Goal: Task Accomplishment & Management: Manage account settings

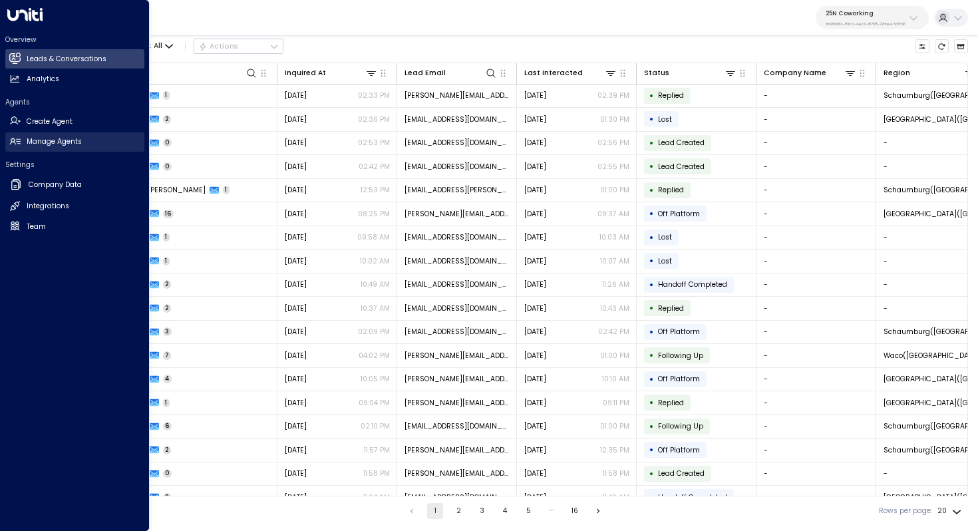
click at [68, 137] on h2 "Manage Agents" at bounding box center [54, 141] width 55 height 11
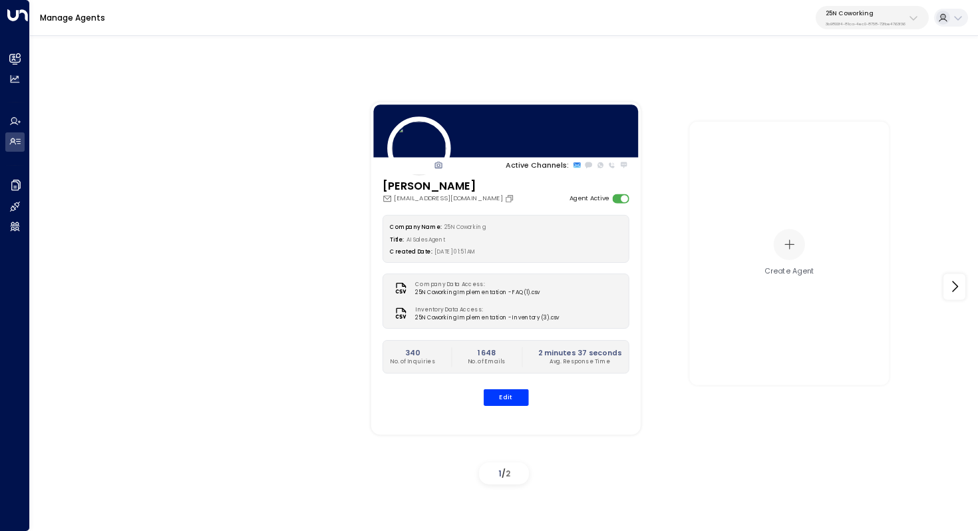
click at [890, 26] on p "3b9800f4-81ca-4ec0-8758-72fbe4763f36" at bounding box center [866, 23] width 80 height 5
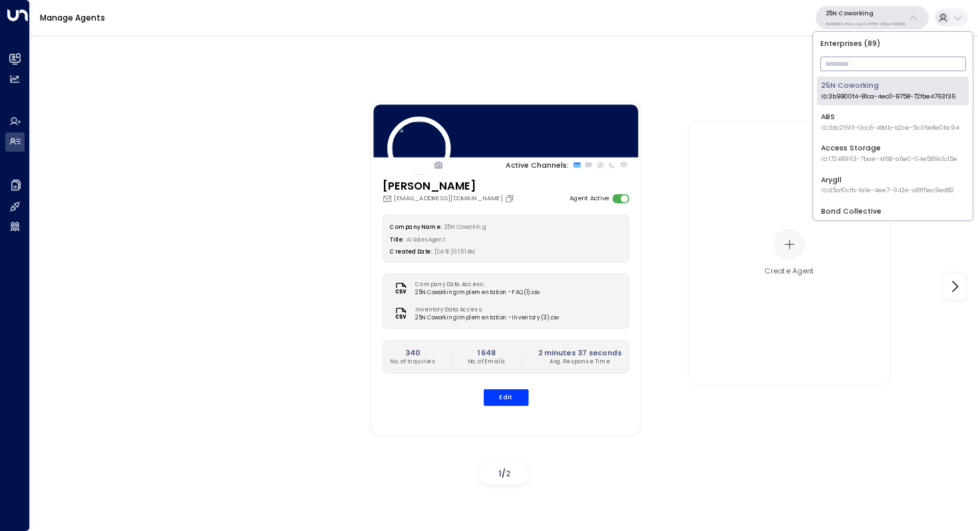
click at [882, 59] on input "text" at bounding box center [893, 63] width 146 height 21
type input "*"
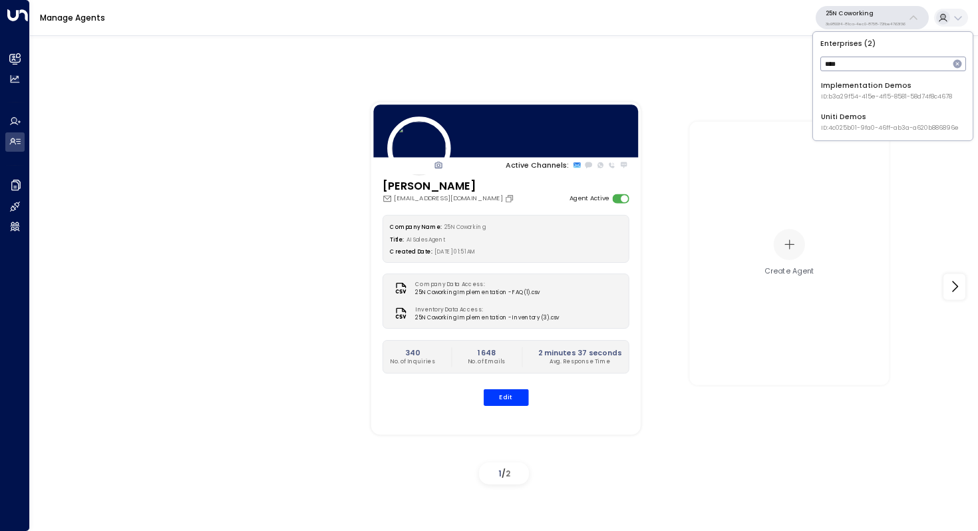
type input "****"
click at [860, 129] on span "ID: 4c025b01-9fa0-46ff-ab3a-a620b886896e" at bounding box center [890, 128] width 138 height 9
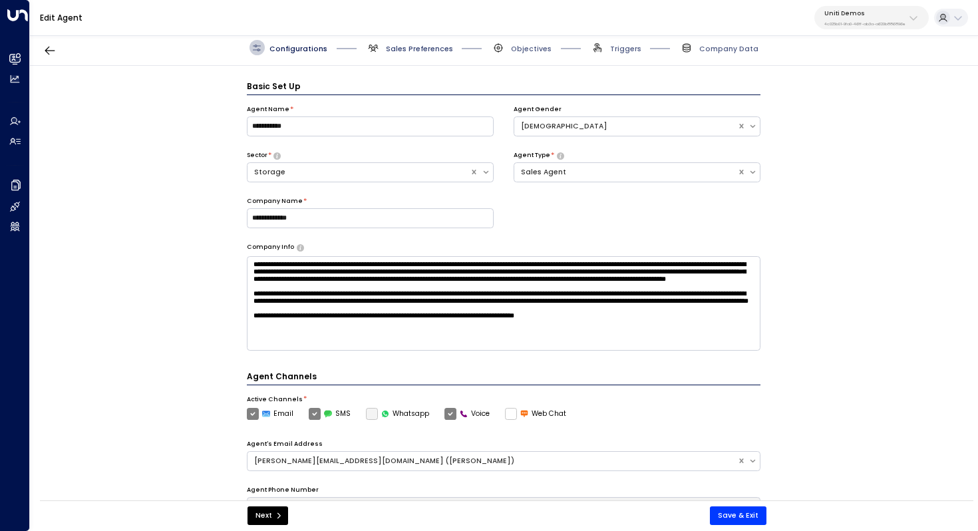
scroll to position [15, 0]
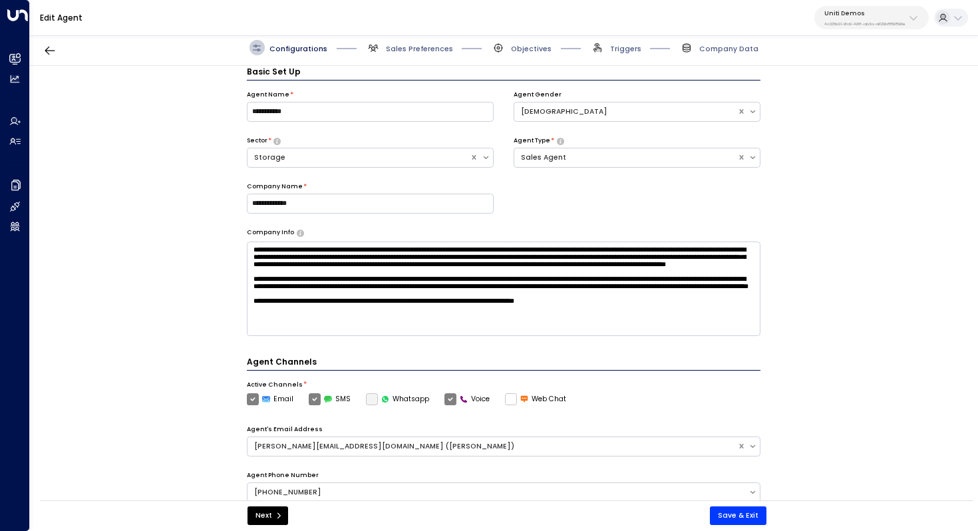
click at [405, 43] on span "Sales Preferences" at bounding box center [409, 47] width 87 height 15
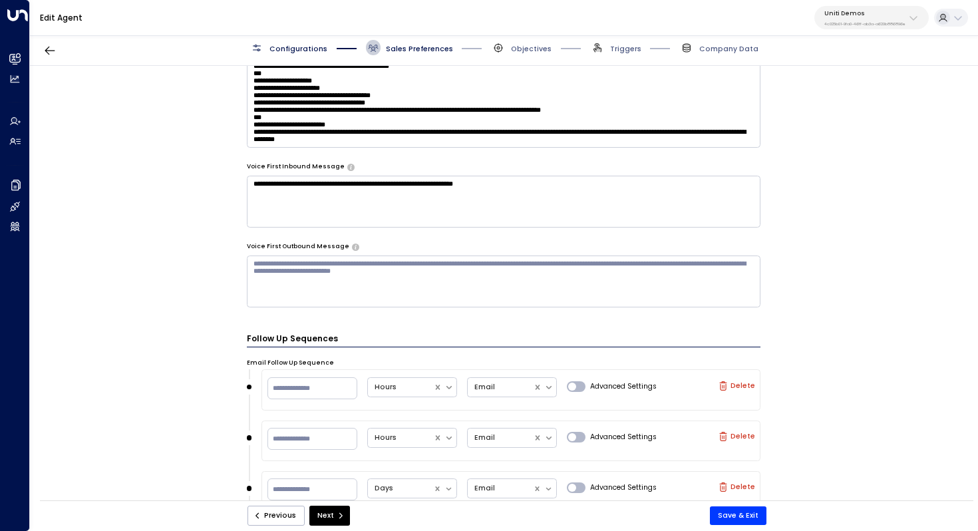
scroll to position [734, 0]
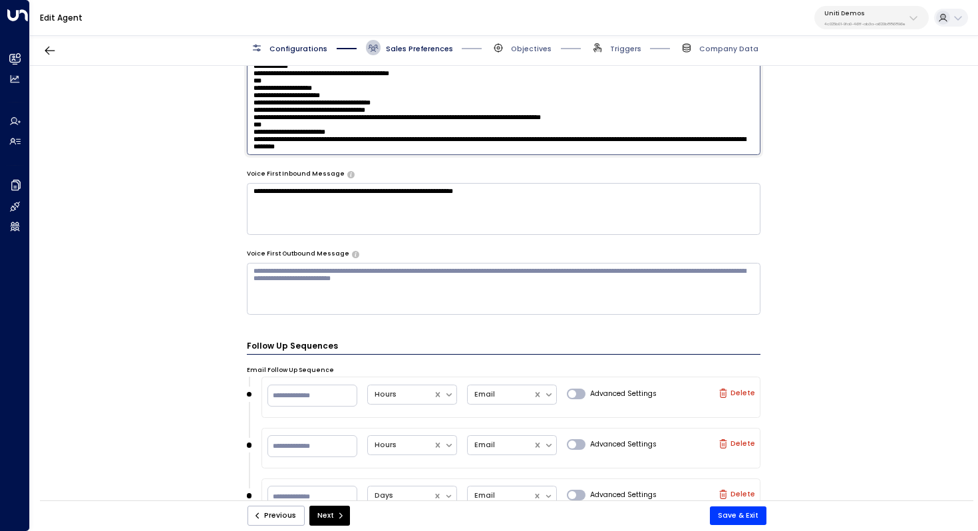
click at [495, 145] on textarea at bounding box center [504, 107] width 514 height 94
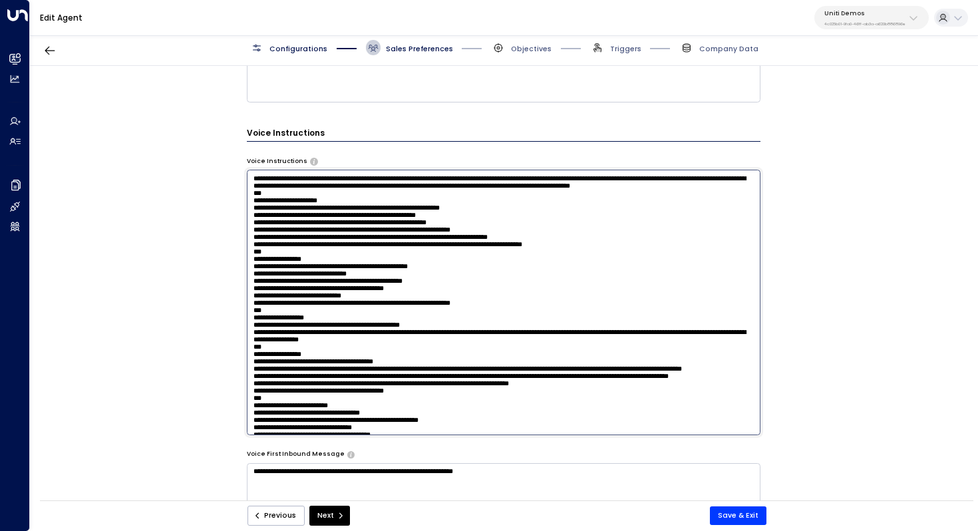
scroll to position [622, 0]
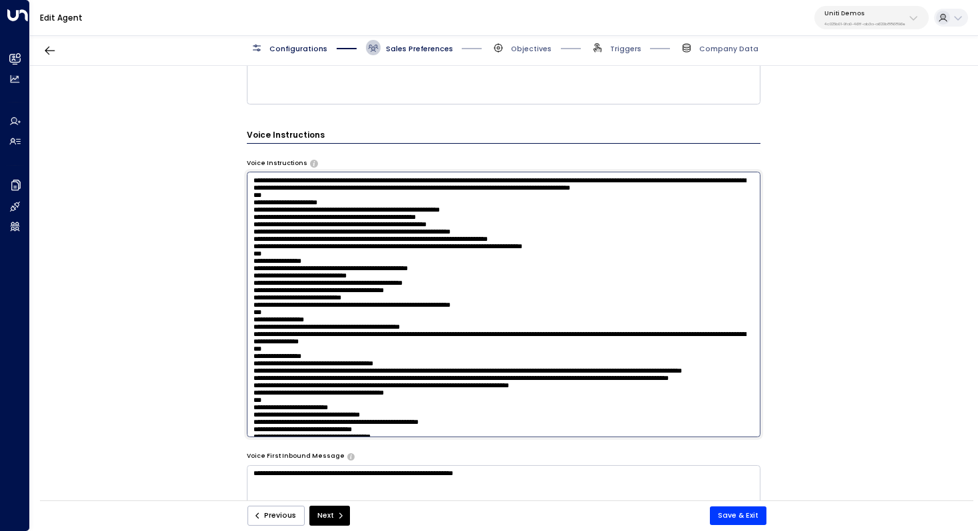
click at [251, 179] on textarea at bounding box center [504, 304] width 514 height 265
click at [401, 203] on textarea at bounding box center [504, 304] width 514 height 265
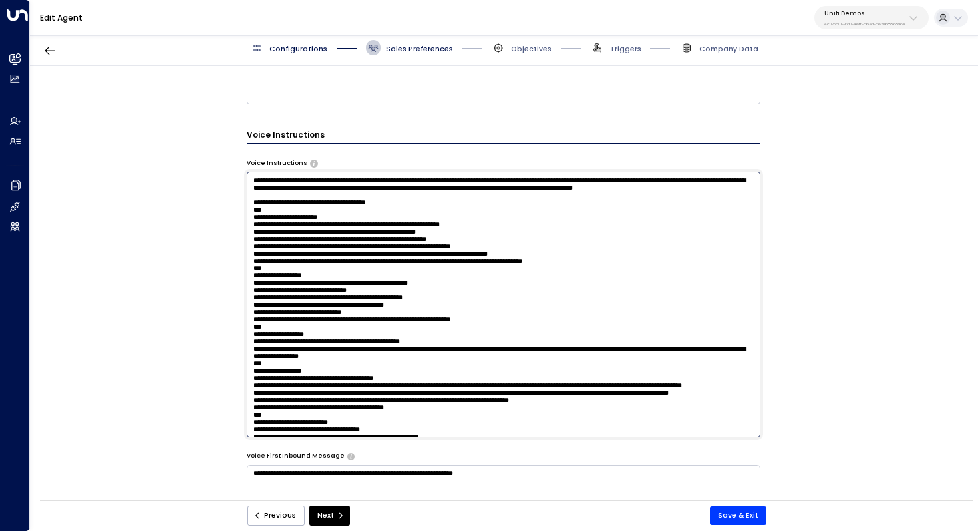
click at [499, 267] on textarea at bounding box center [504, 304] width 514 height 265
drag, startPoint x: 617, startPoint y: 260, endPoint x: 575, endPoint y: 262, distance: 42.7
click at [575, 262] on textarea at bounding box center [504, 304] width 514 height 265
click at [417, 224] on textarea at bounding box center [504, 304] width 514 height 265
drag, startPoint x: 415, startPoint y: 223, endPoint x: 235, endPoint y: 223, distance: 180.3
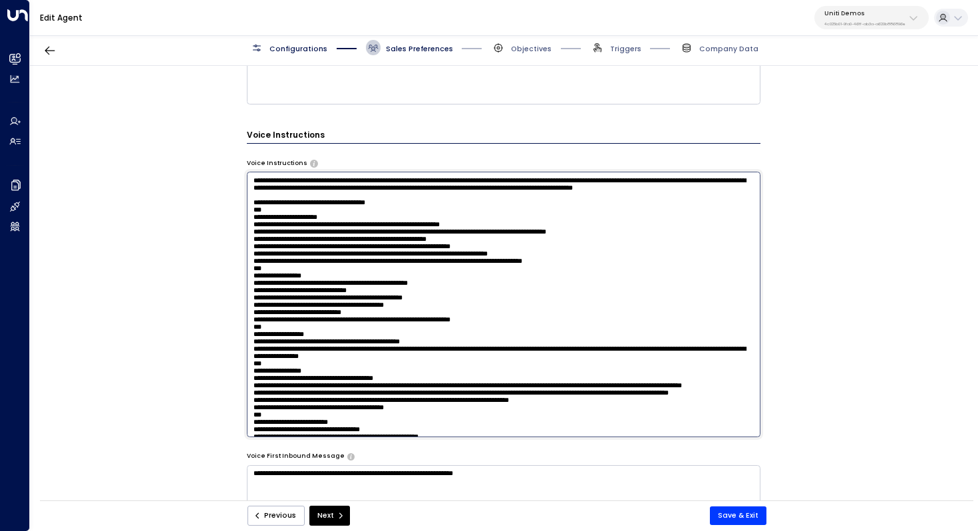
click at [235, 223] on div "**********" at bounding box center [504, 286] width 948 height 441
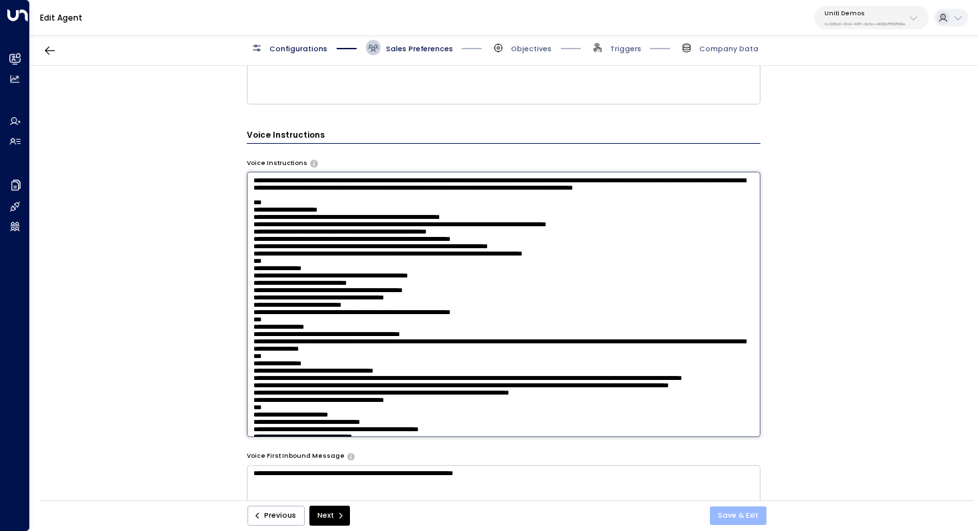
type textarea "**********"
click at [747, 512] on button "Save & Exit" at bounding box center [738, 515] width 57 height 19
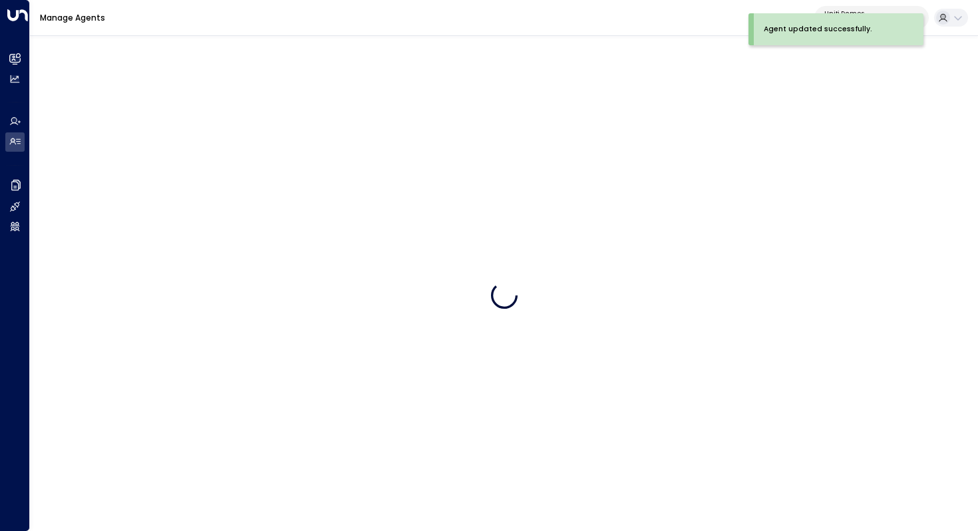
click at [645, 251] on div at bounding box center [504, 295] width 948 height 531
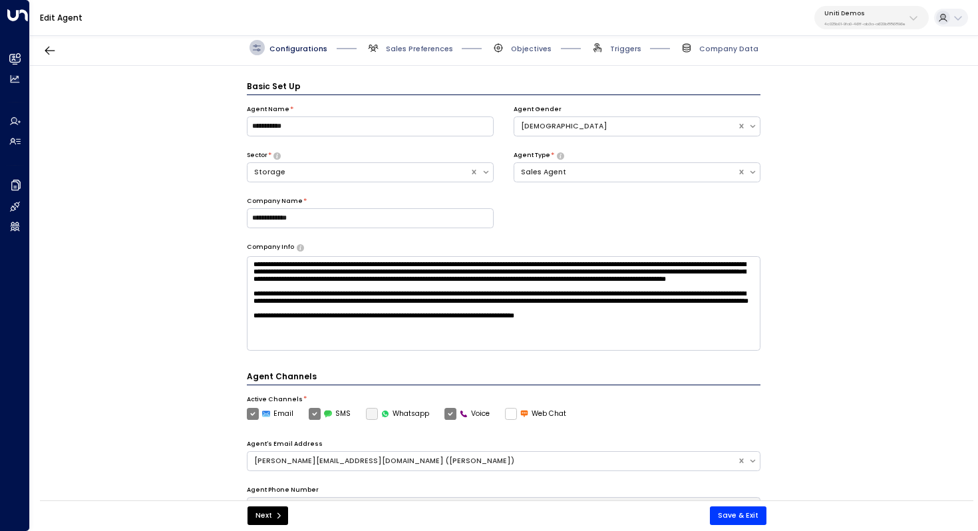
scroll to position [15, 0]
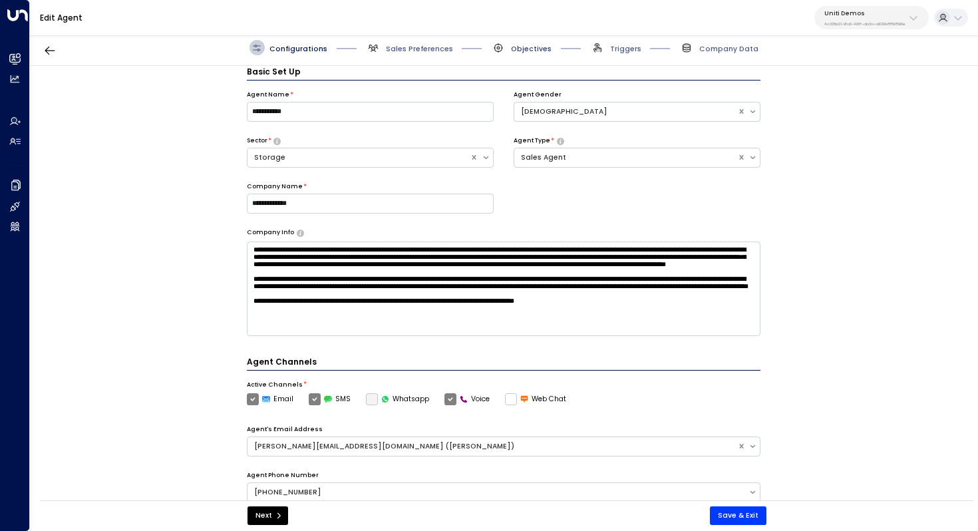
click at [523, 45] on span "Objectives" at bounding box center [531, 49] width 41 height 10
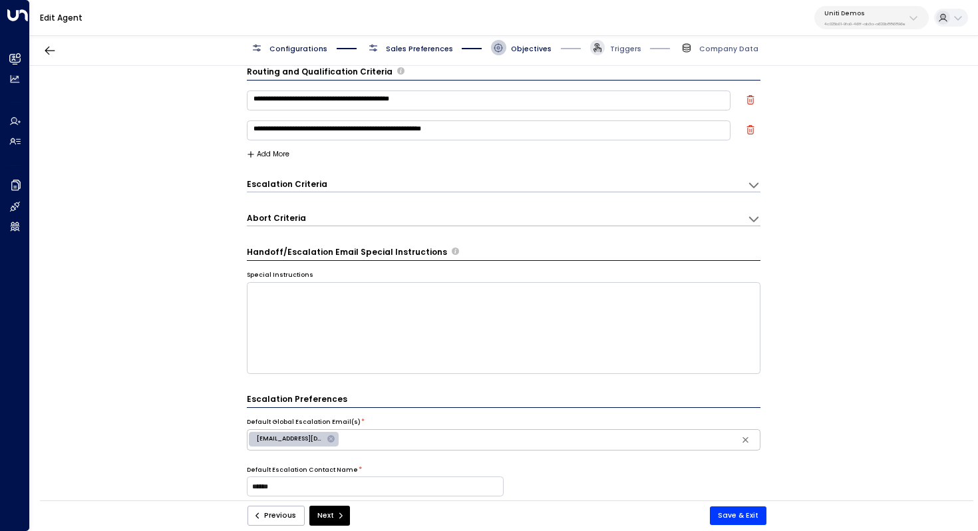
click at [605, 50] on span at bounding box center [597, 47] width 15 height 15
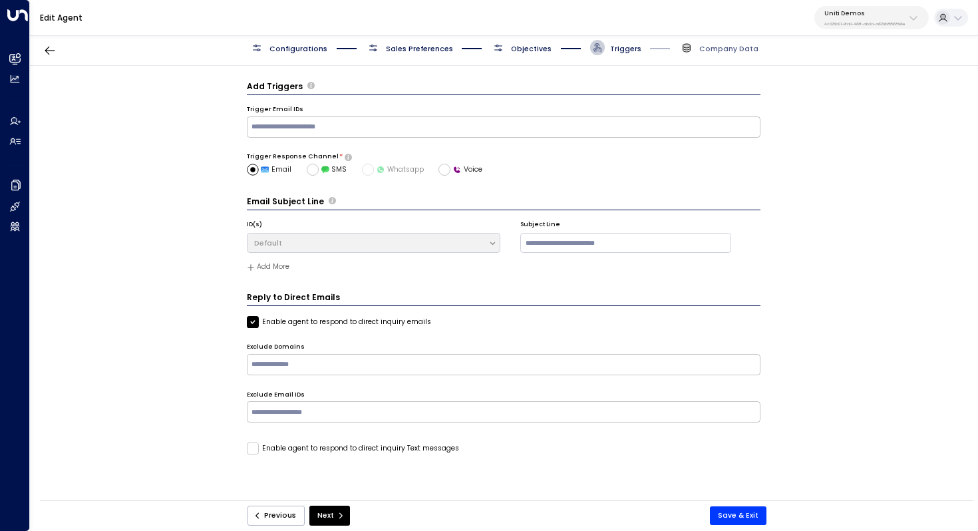
click at [425, 45] on span "Sales Preferences" at bounding box center [419, 49] width 67 height 10
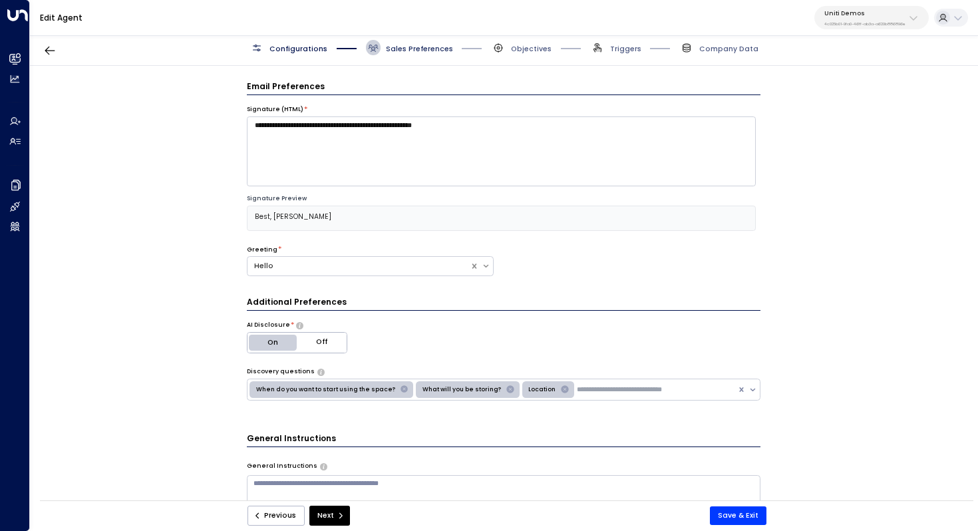
scroll to position [15, 0]
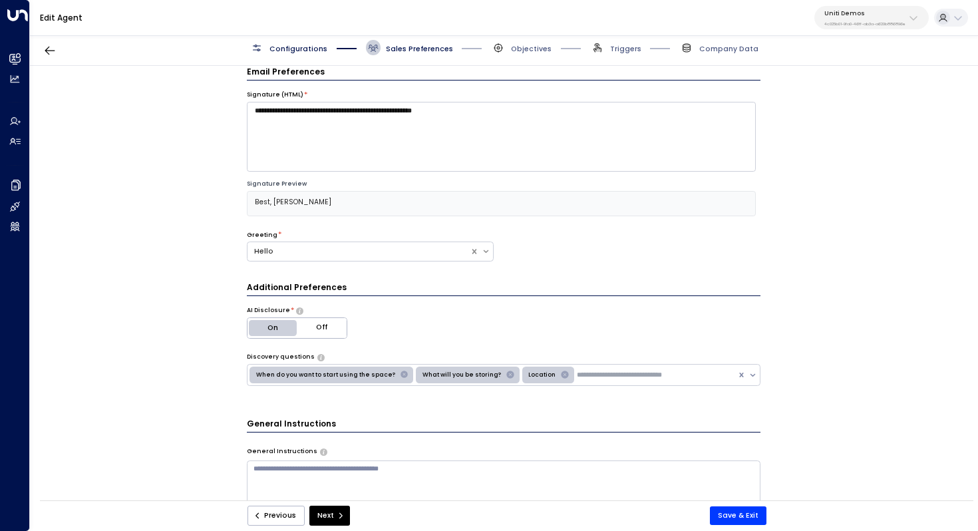
click at [401, 375] on icon "Remove When do you want to start using the space?" at bounding box center [404, 374] width 7 height 7
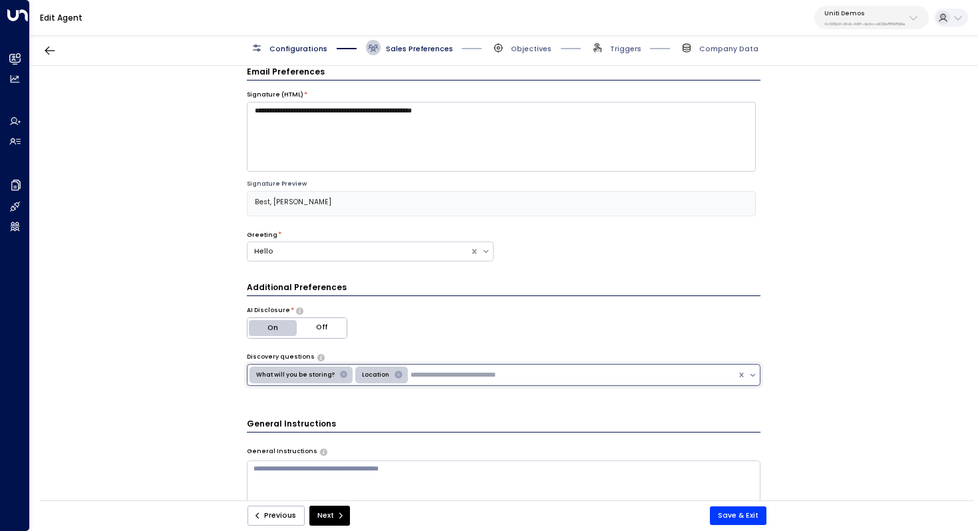
click at [340, 374] on icon "Remove What will you be storing?" at bounding box center [343, 374] width 7 height 7
click at [290, 375] on icon "Remove Location" at bounding box center [292, 374] width 7 height 7
click at [326, 49] on div "Configurations Sales Preferences Objectives Triggers Company Data" at bounding box center [504, 47] width 509 height 15
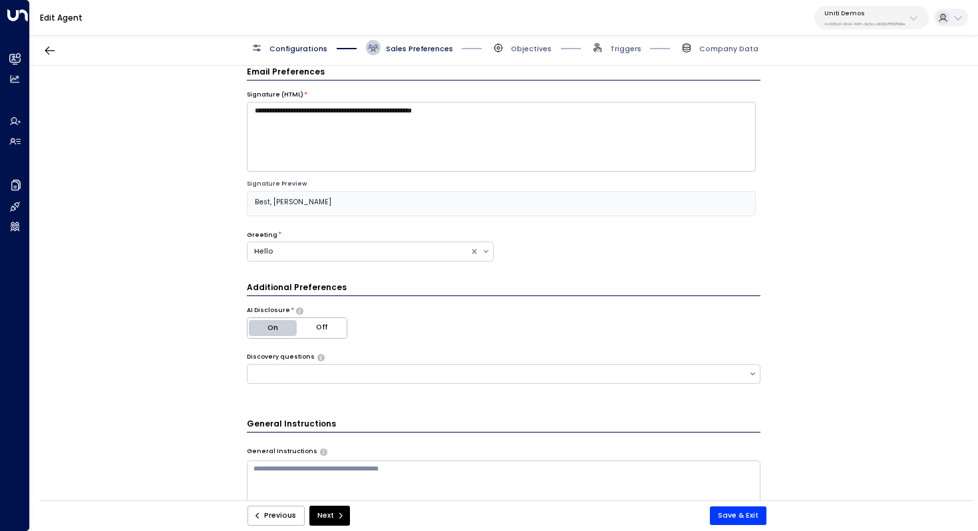
click at [299, 47] on span "Configurations" at bounding box center [298, 49] width 58 height 10
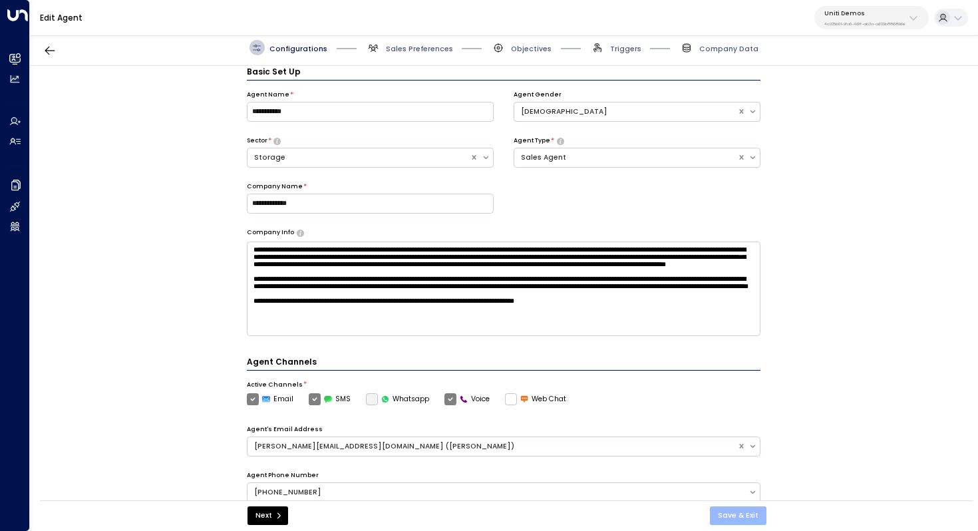
click at [736, 514] on button "Save & Exit" at bounding box center [738, 515] width 57 height 19
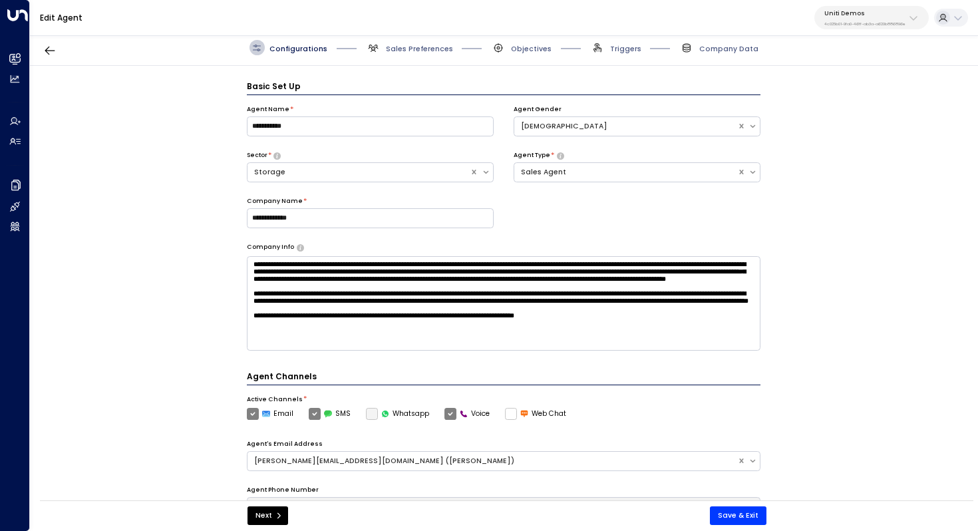
scroll to position [15, 0]
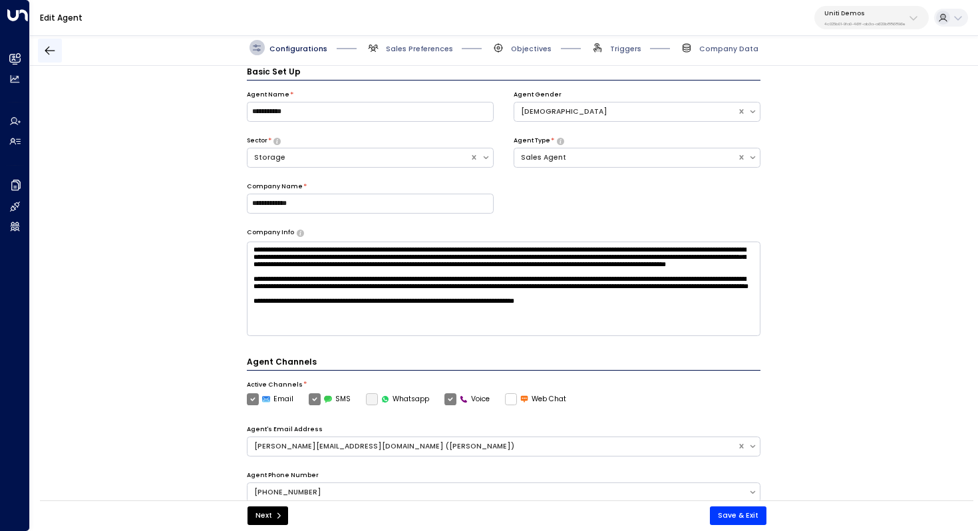
click at [43, 49] on button "button" at bounding box center [50, 51] width 24 height 24
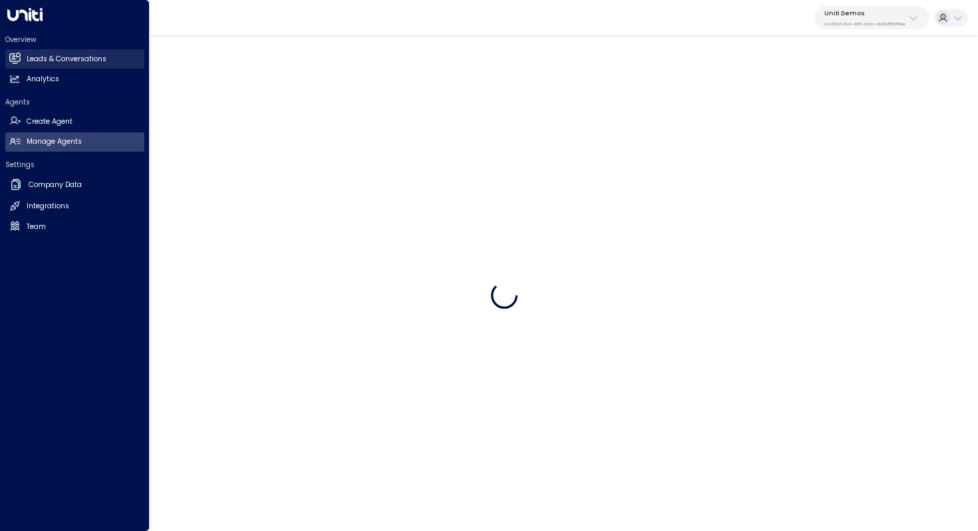
click at [46, 53] on link "Leads & Conversations Leads & Conversations" at bounding box center [74, 58] width 139 height 19
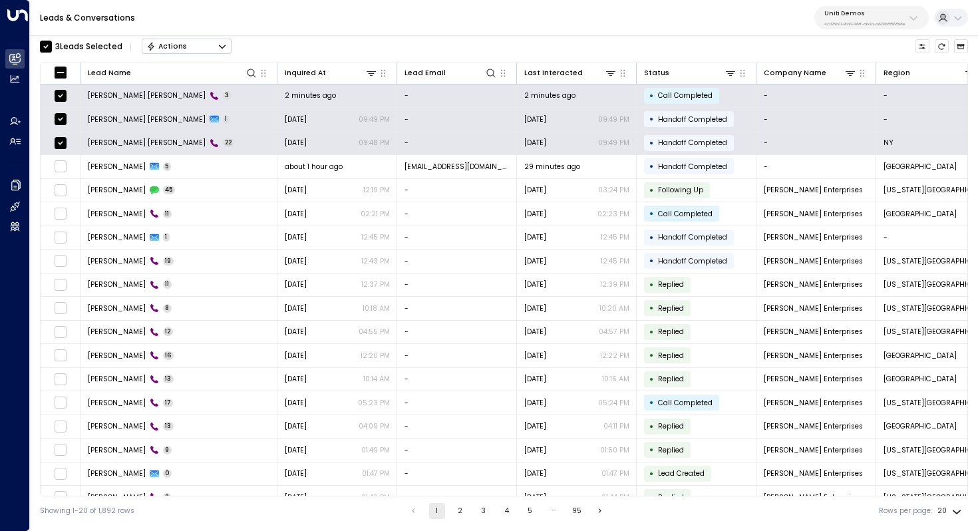
click at [222, 47] on icon "Button group with a nested menu" at bounding box center [222, 46] width 9 height 9
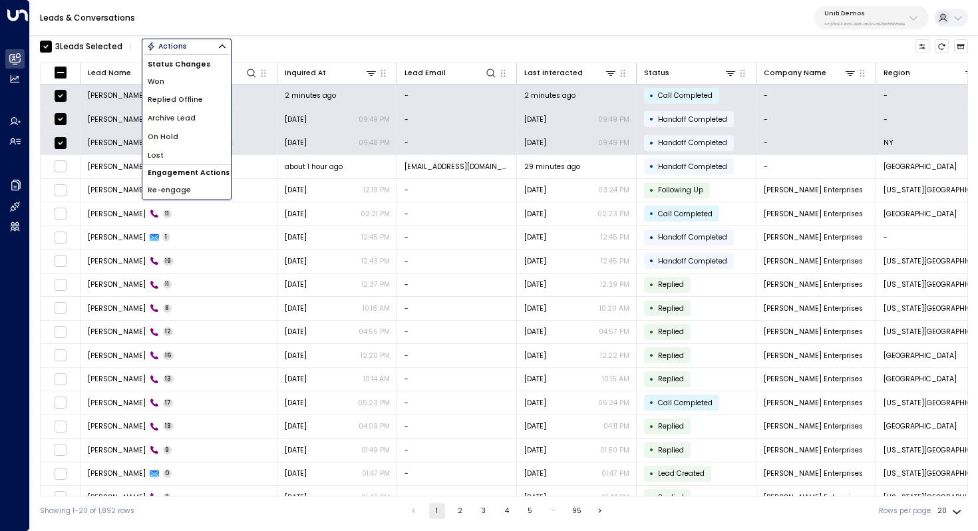
click at [191, 116] on span "Archive Lead" at bounding box center [172, 118] width 48 height 11
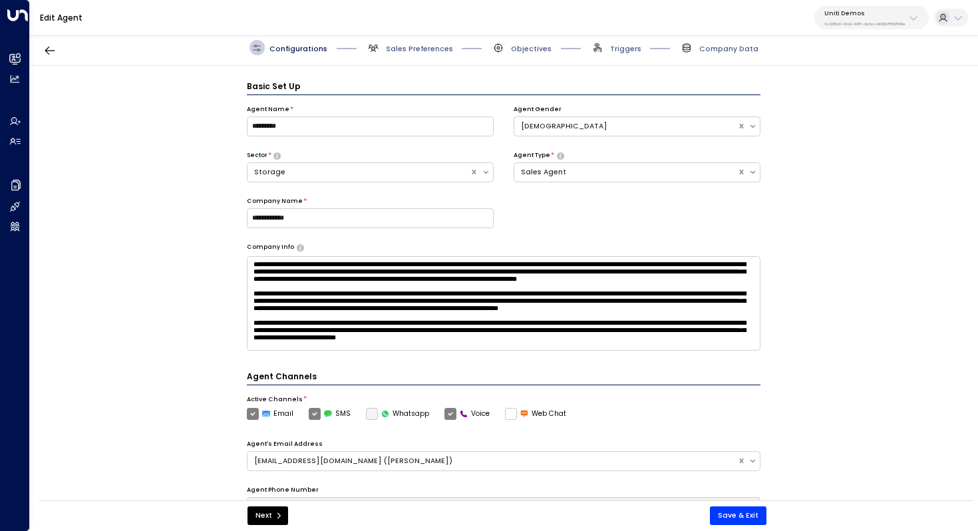
scroll to position [15, 0]
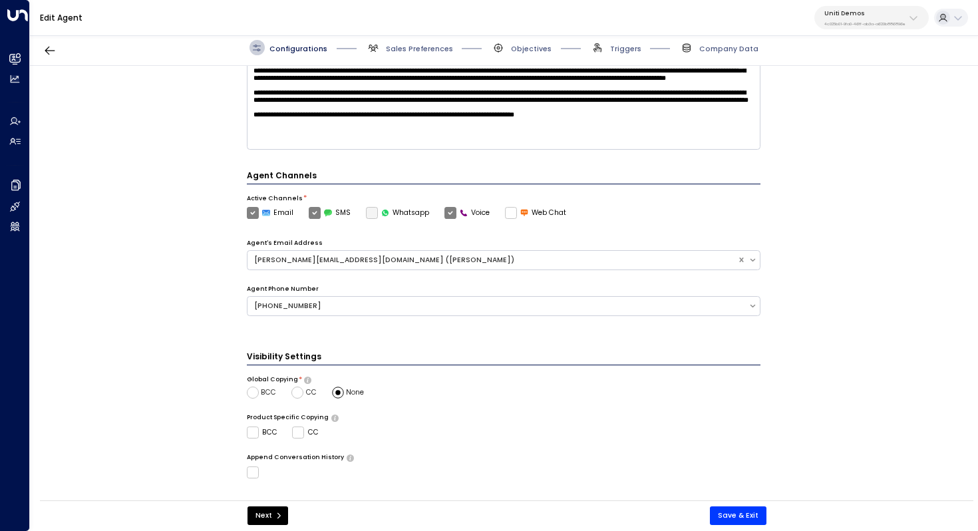
scroll to position [297, 0]
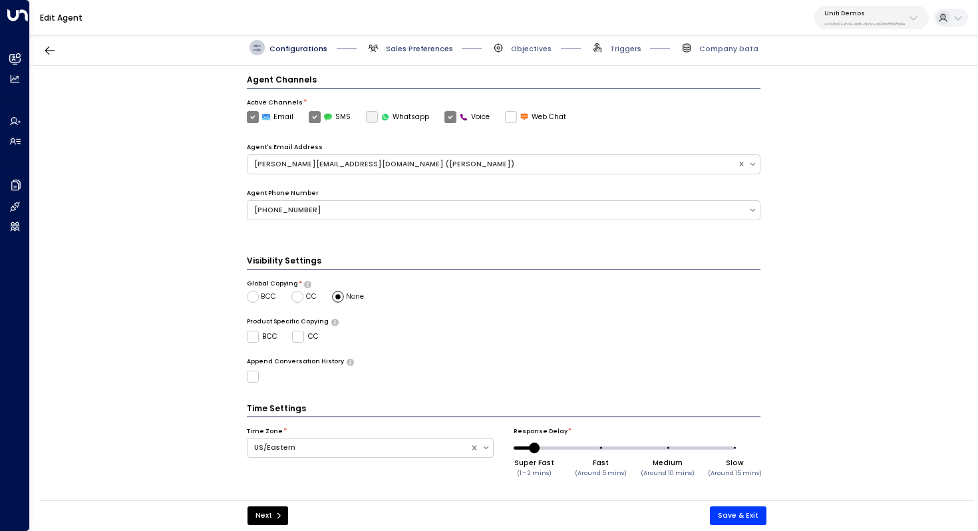
click at [407, 44] on span "Sales Preferences" at bounding box center [419, 49] width 67 height 10
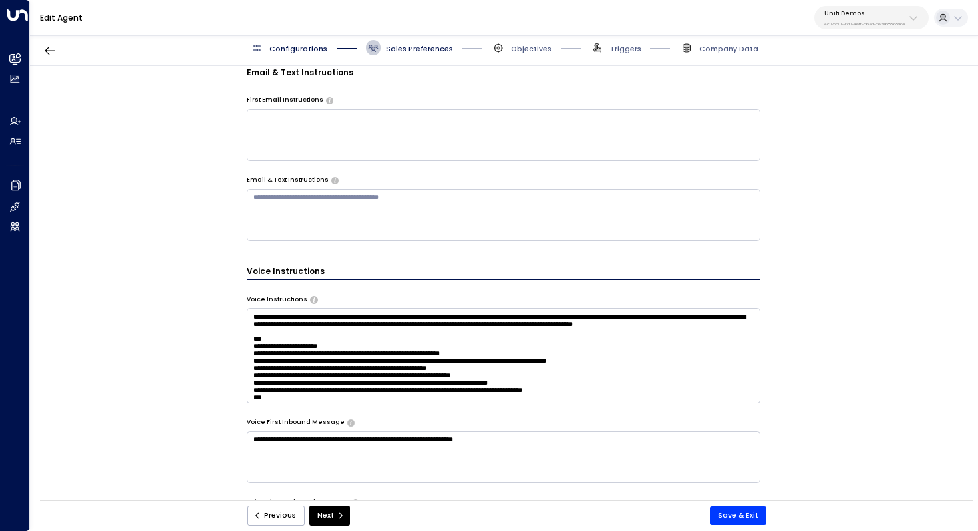
scroll to position [506, 0]
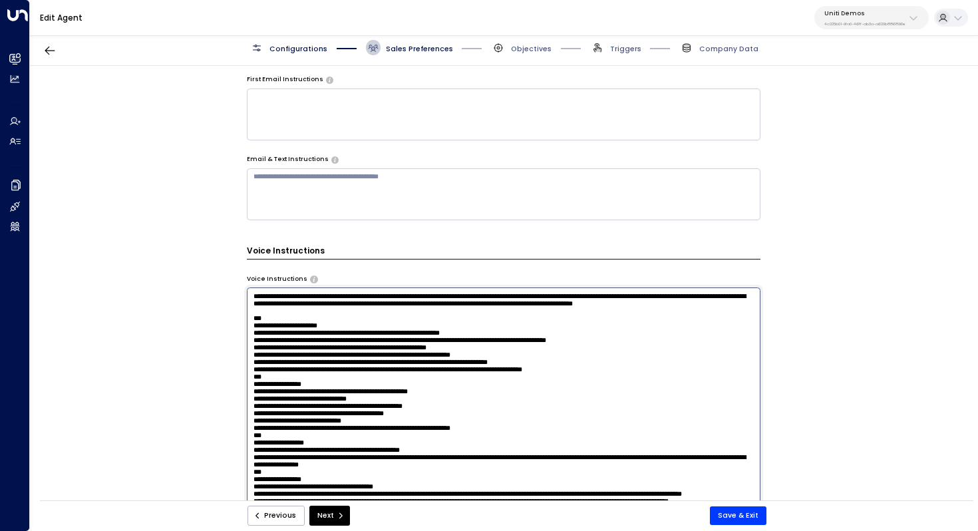
click at [679, 337] on textarea at bounding box center [504, 419] width 514 height 265
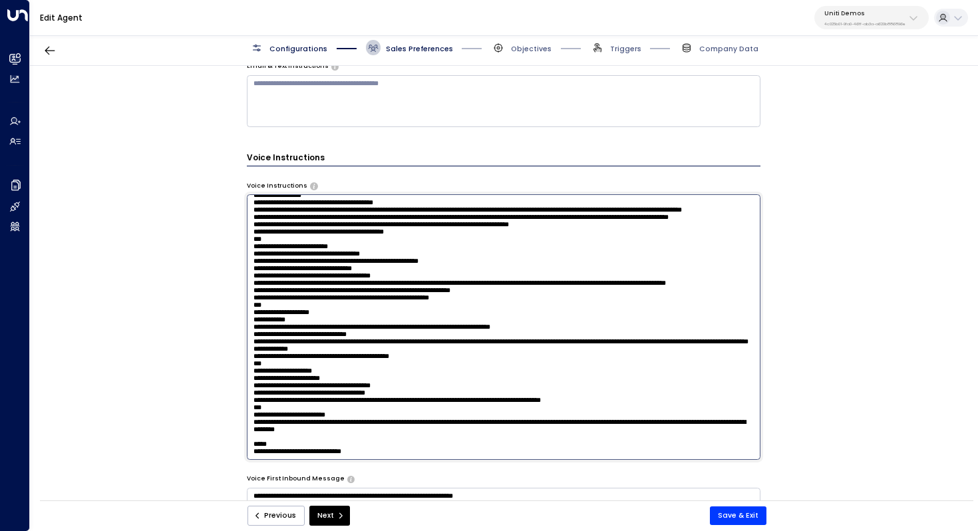
scroll to position [331, 0]
drag, startPoint x: 299, startPoint y: 265, endPoint x: 308, endPoint y: 265, distance: 8.7
click at [308, 265] on textarea at bounding box center [504, 326] width 514 height 265
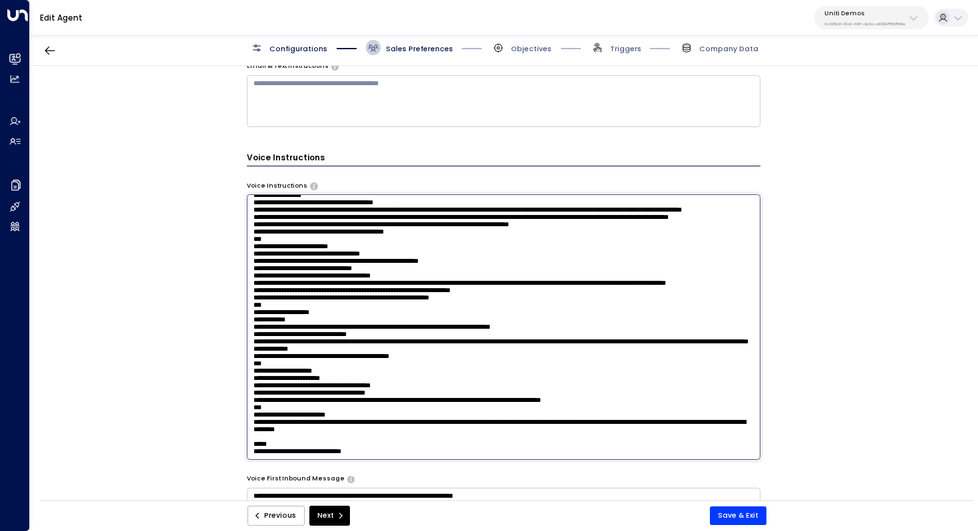
drag, startPoint x: 335, startPoint y: 329, endPoint x: 546, endPoint y: 316, distance: 210.7
click at [546, 316] on textarea at bounding box center [504, 326] width 514 height 265
click at [450, 333] on textarea at bounding box center [504, 326] width 514 height 265
drag, startPoint x: 608, startPoint y: 334, endPoint x: 253, endPoint y: 340, distance: 354.7
click at [253, 340] on textarea at bounding box center [504, 326] width 514 height 265
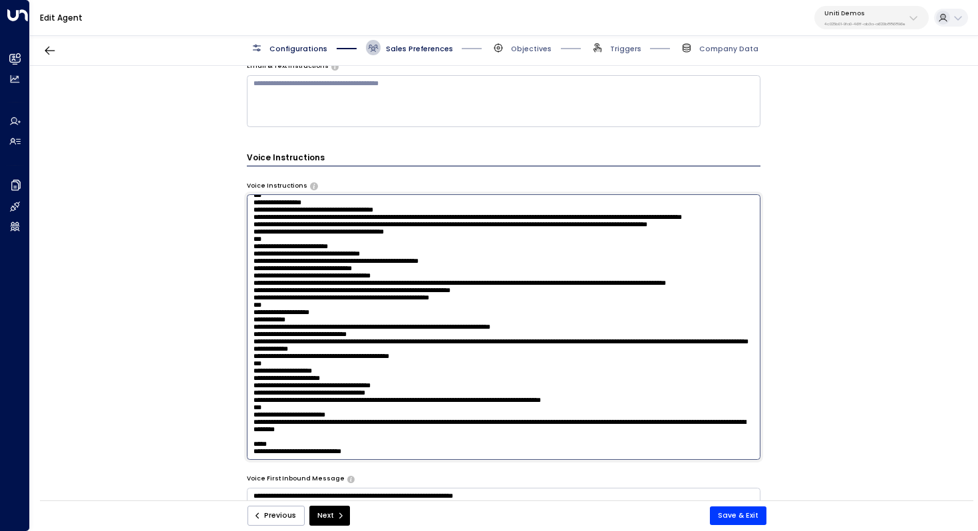
scroll to position [299, 0]
type textarea "**********"
click at [736, 511] on button "Save & Exit" at bounding box center [738, 515] width 57 height 19
